Goal: Information Seeking & Learning: Learn about a topic

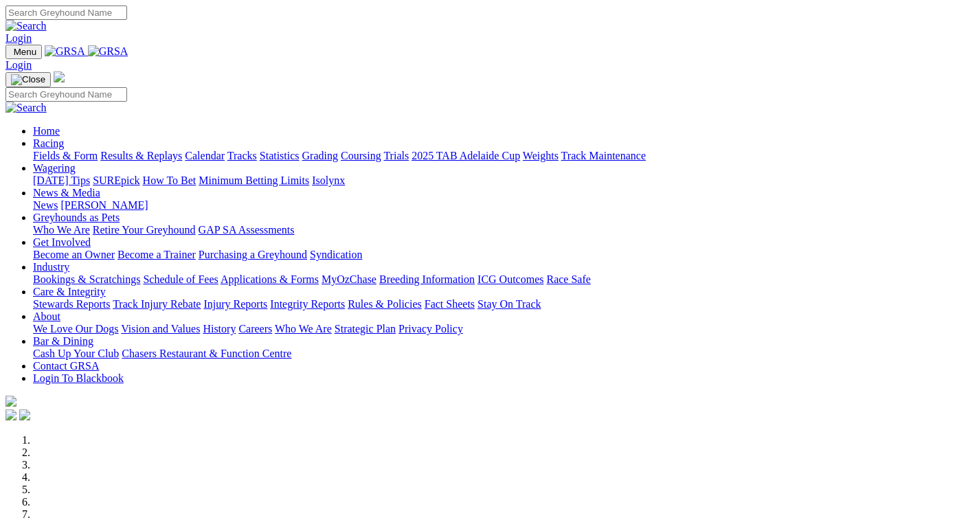
click at [64, 137] on link "Racing" at bounding box center [48, 143] width 31 height 12
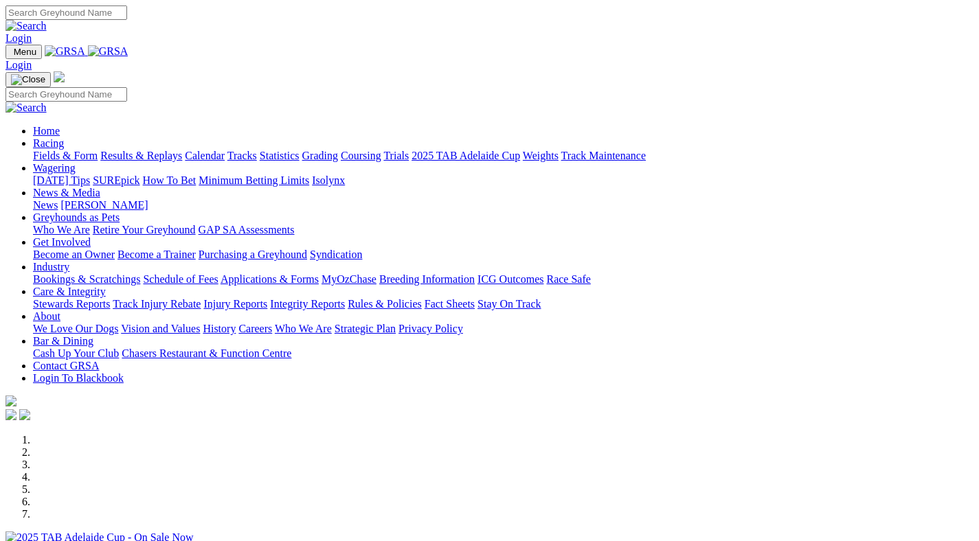
click at [64, 137] on link "Racing" at bounding box center [48, 143] width 31 height 12
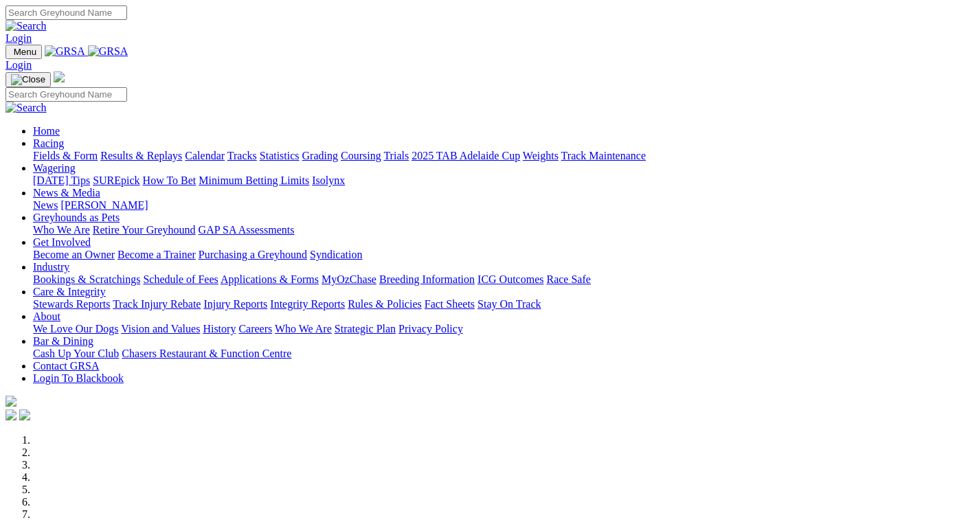
click at [225, 150] on link "Calendar" at bounding box center [205, 156] width 40 height 12
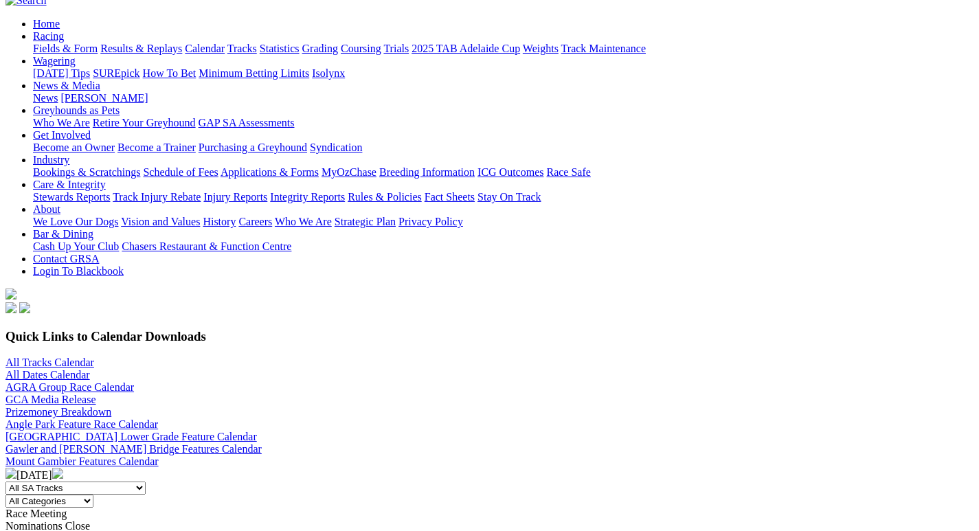
scroll to position [126, 0]
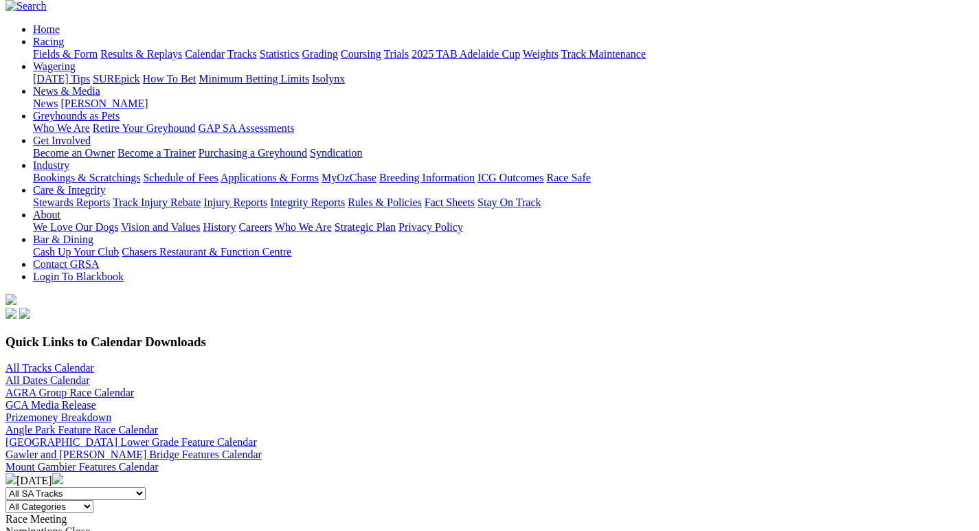
click at [63, 473] on img at bounding box center [57, 478] width 11 height 11
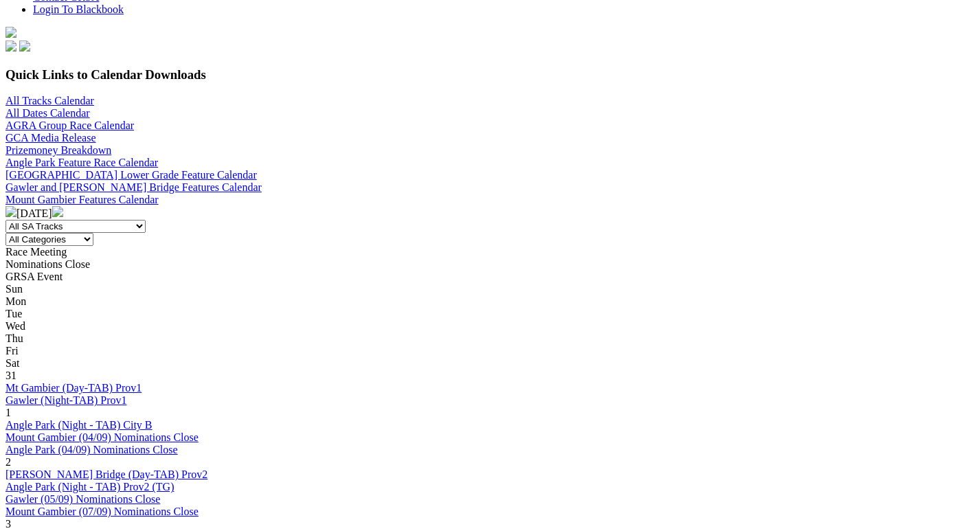
scroll to position [370, 0]
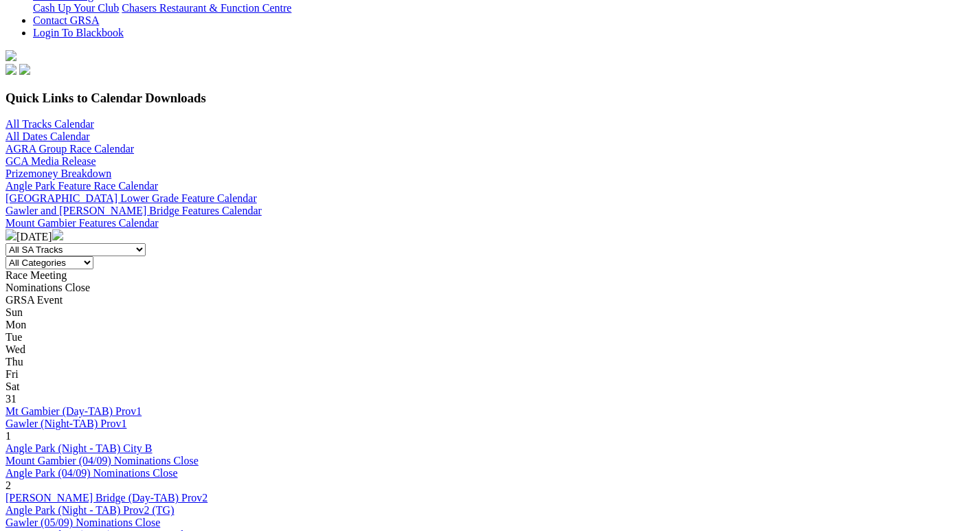
click at [207, 492] on link "[PERSON_NAME] Bridge (Day-TAB) Prov2" at bounding box center [106, 498] width 202 height 12
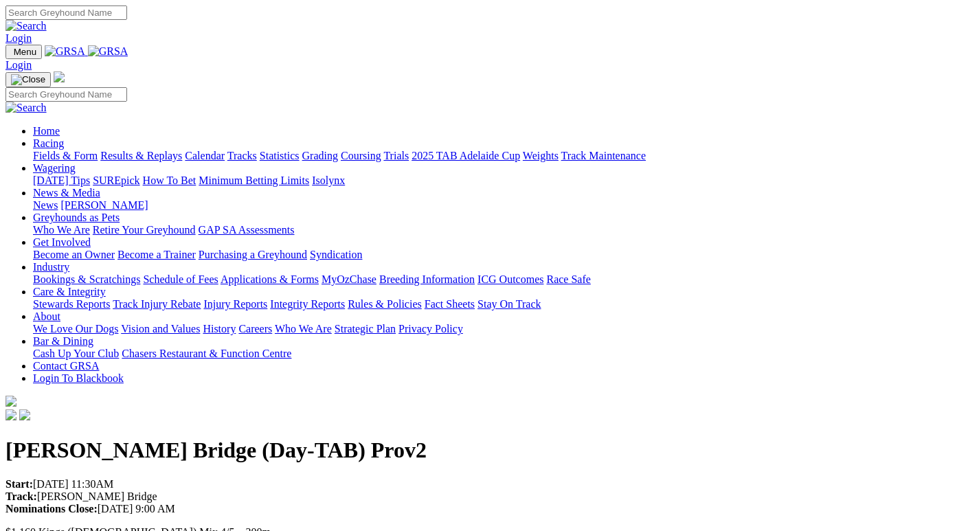
click at [41, 150] on link "Fields & Form" at bounding box center [65, 156] width 65 height 12
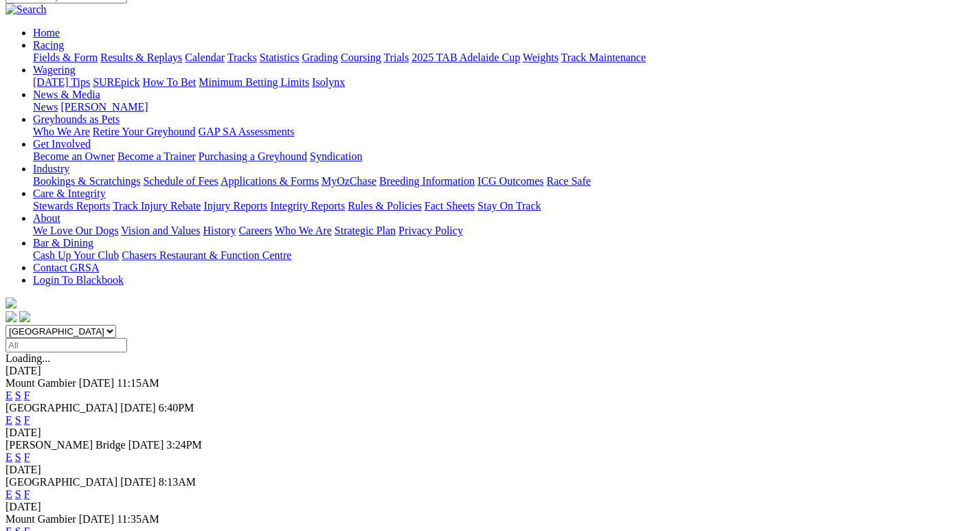
scroll to position [124, 0]
click at [30, 450] on link "F" at bounding box center [27, 456] width 6 height 12
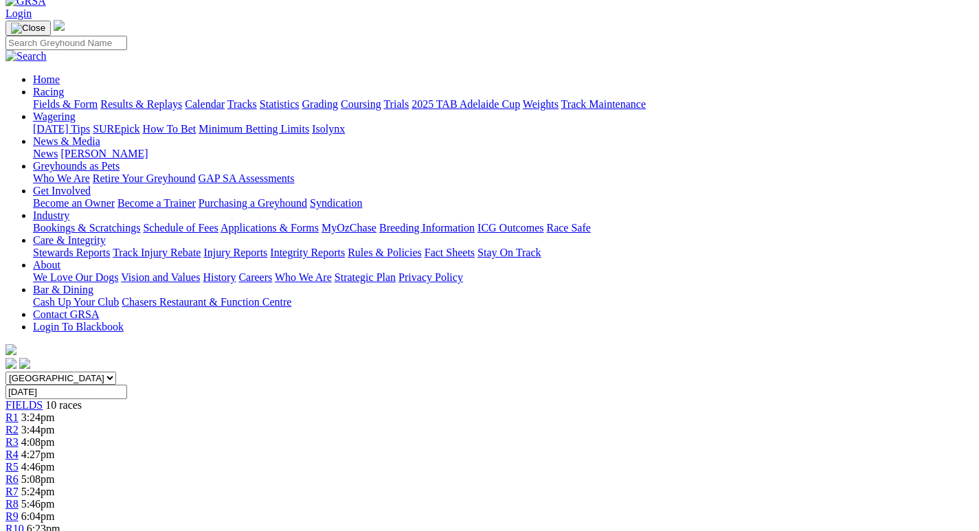
scroll to position [0, 1]
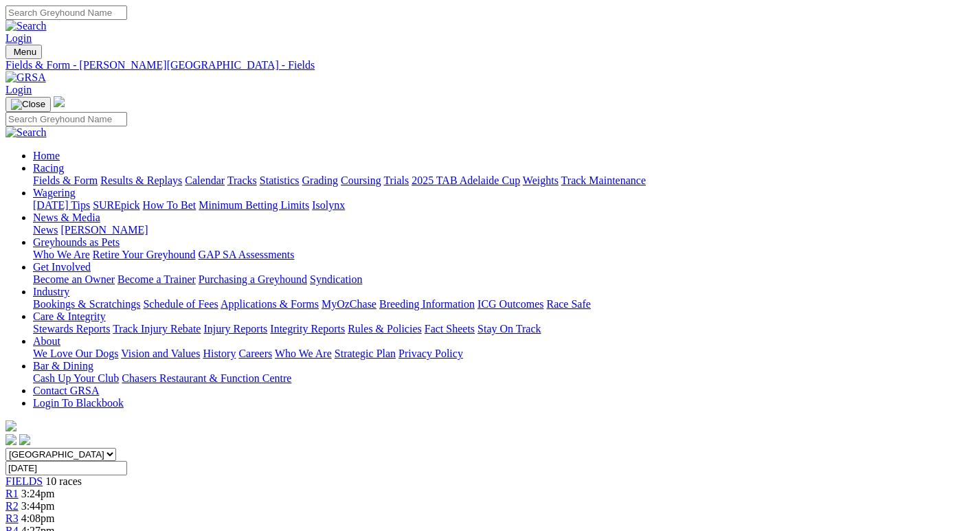
click at [116, 448] on select "South Australia New South Wales Northern Territory Queensland Tasmania Victoria…" at bounding box center [60, 454] width 111 height 13
select select "VIC"
click at [59, 448] on select "South Australia New South Wales Northern Territory Queensland Tasmania Victoria…" at bounding box center [60, 454] width 111 height 13
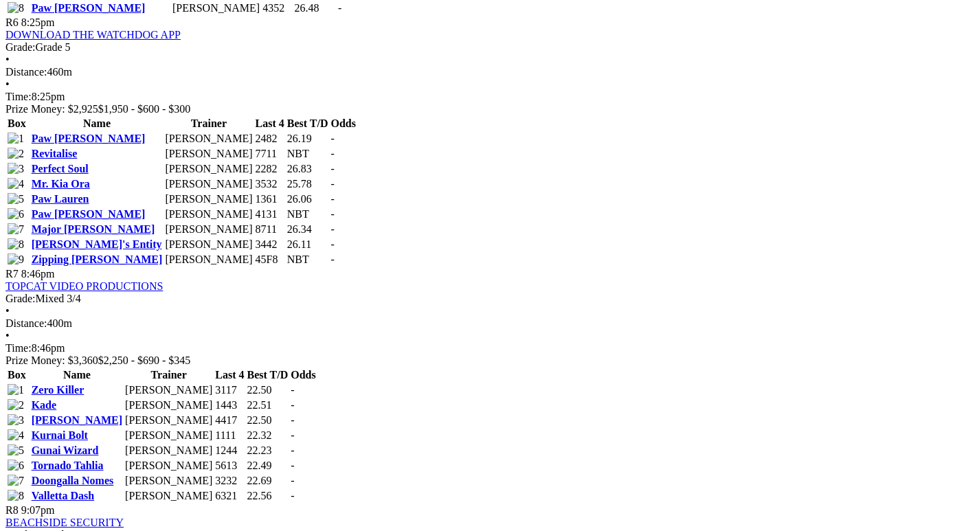
scroll to position [1942, 1]
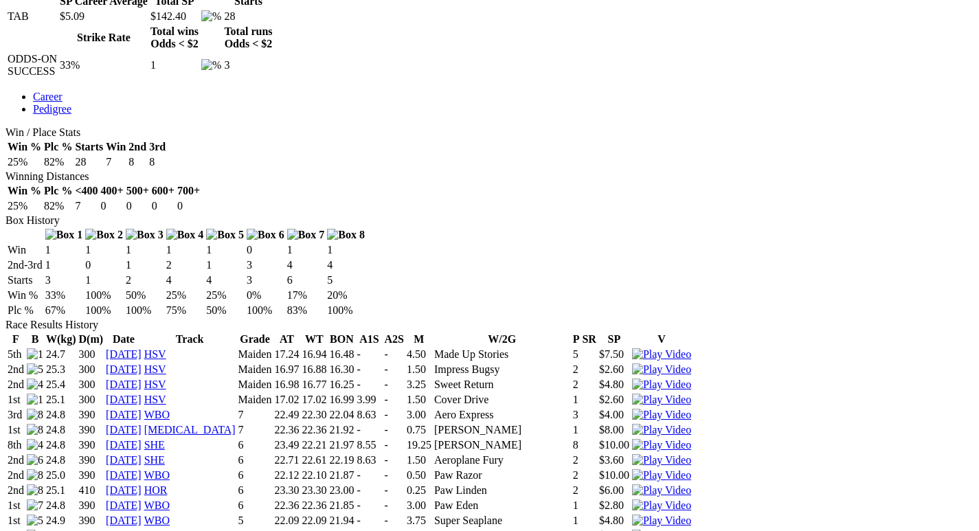
scroll to position [683, 2]
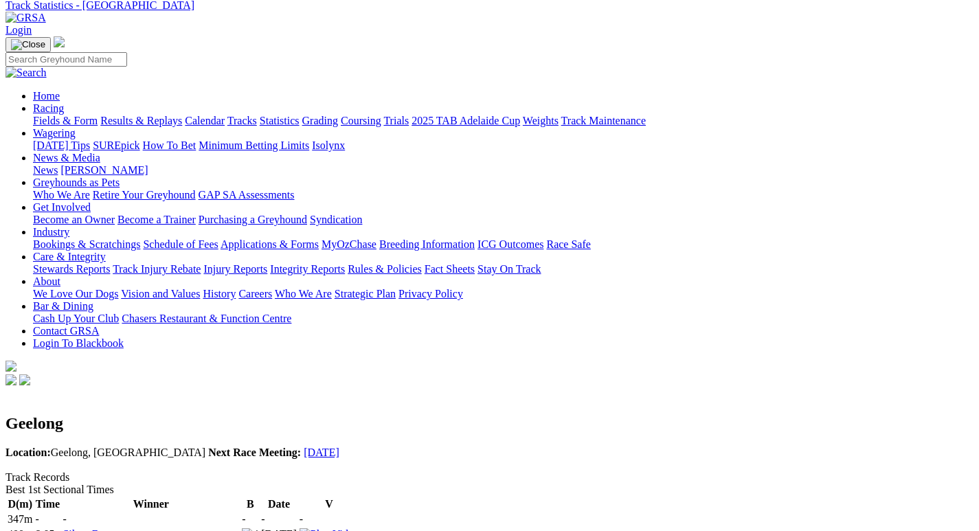
scroll to position [65, 0]
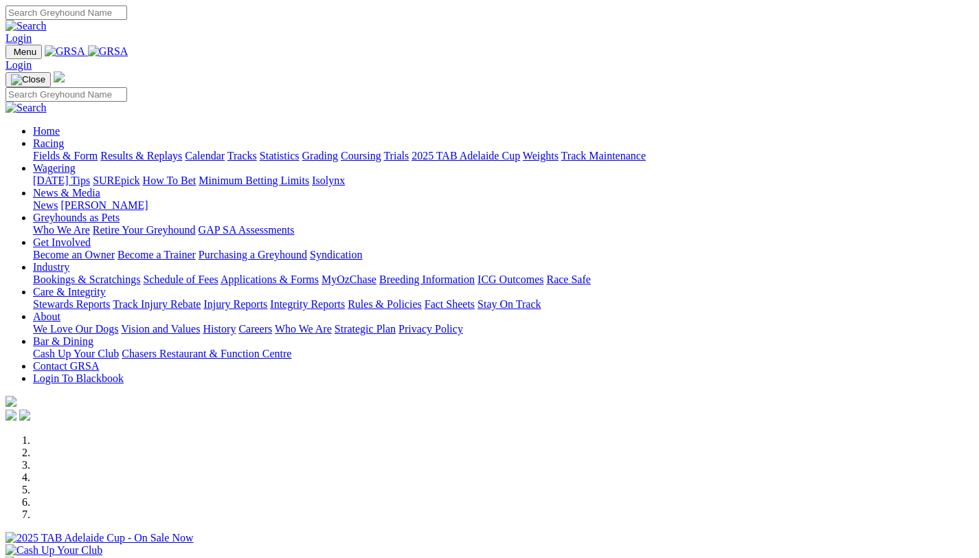
click at [64, 137] on link "Racing" at bounding box center [48, 143] width 31 height 12
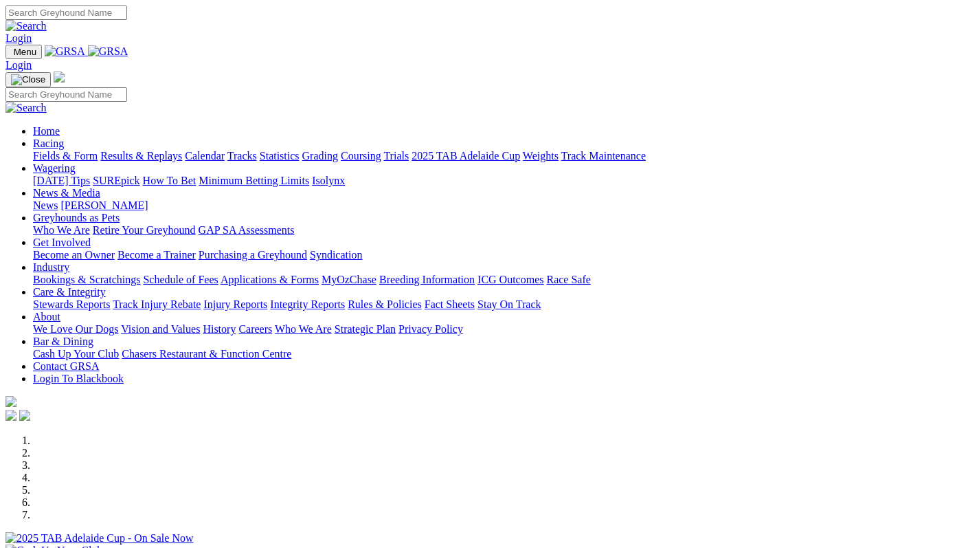
click at [66, 150] on link "Fields & Form" at bounding box center [65, 156] width 65 height 12
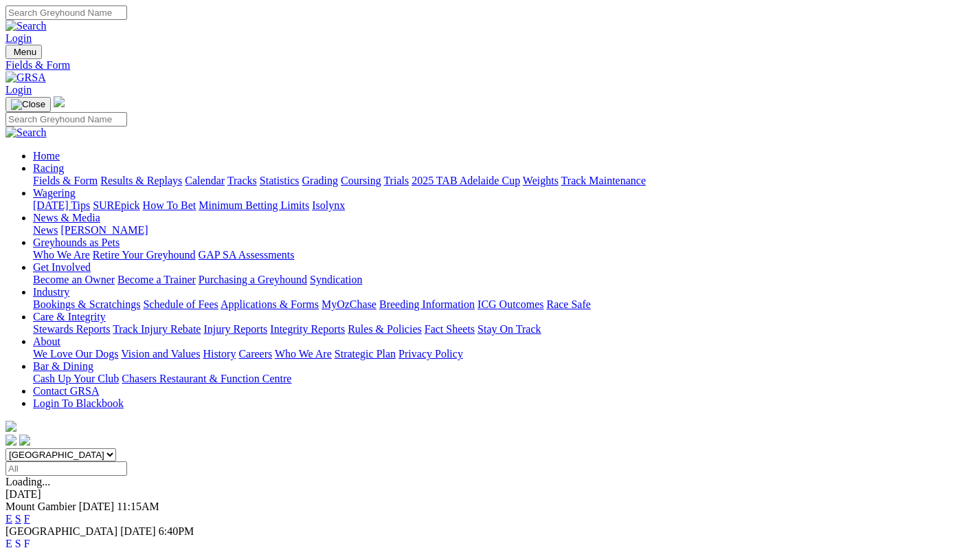
click at [225, 174] on link "Calendar" at bounding box center [205, 180] width 40 height 12
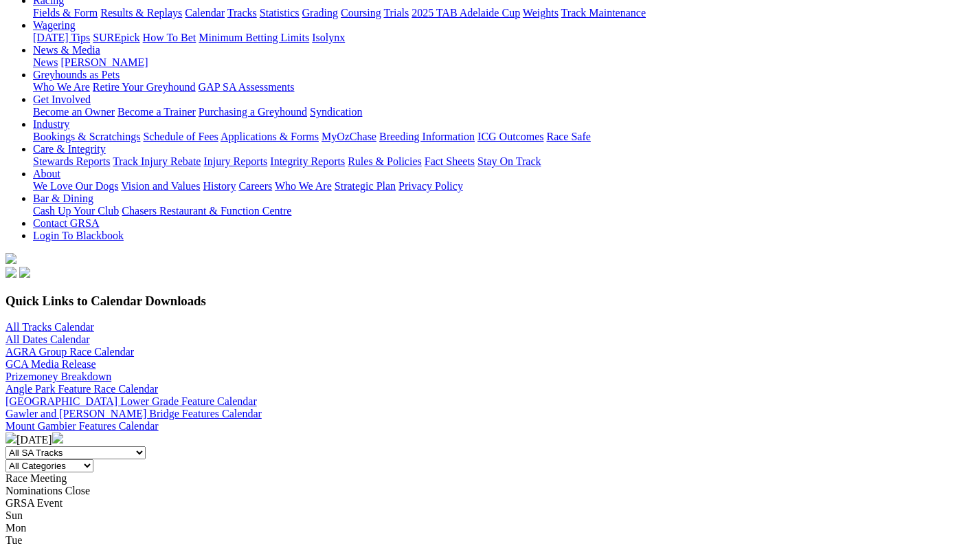
scroll to position [170, 0]
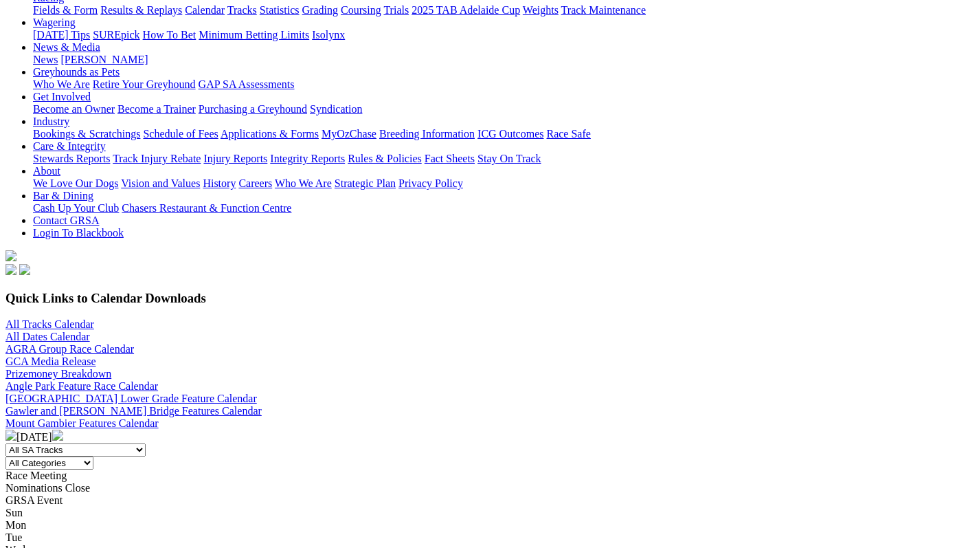
click at [63, 429] on img at bounding box center [57, 434] width 11 height 11
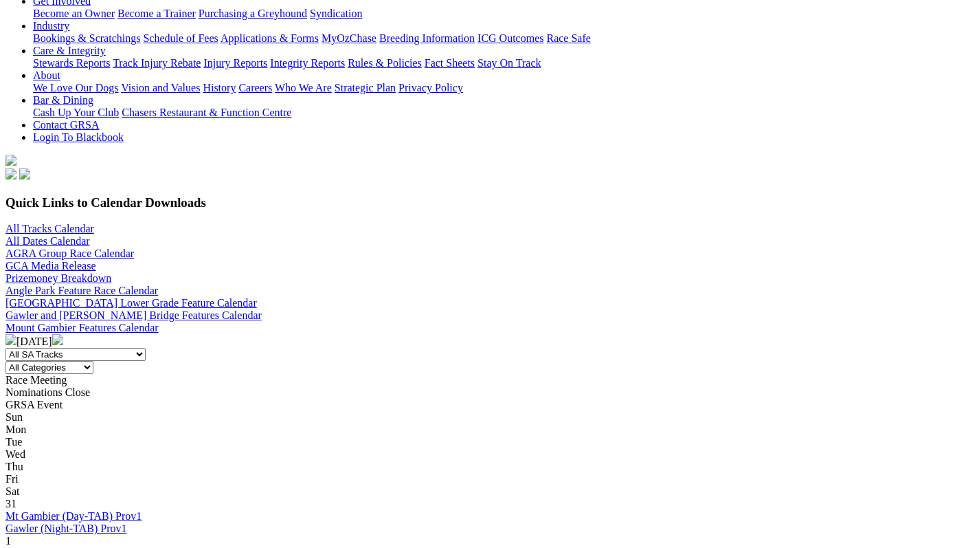
scroll to position [267, 0]
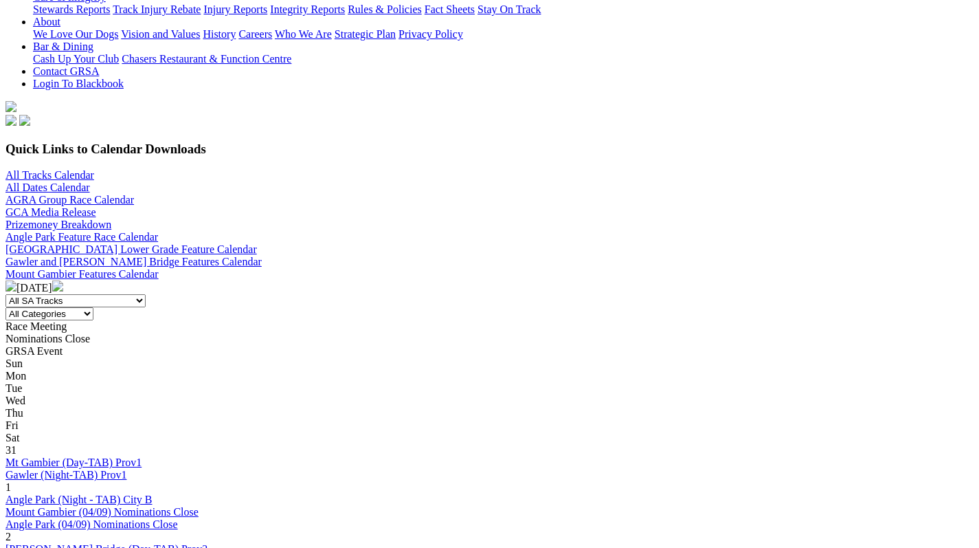
scroll to position [320, 0]
